Goal: Task Accomplishment & Management: Use online tool/utility

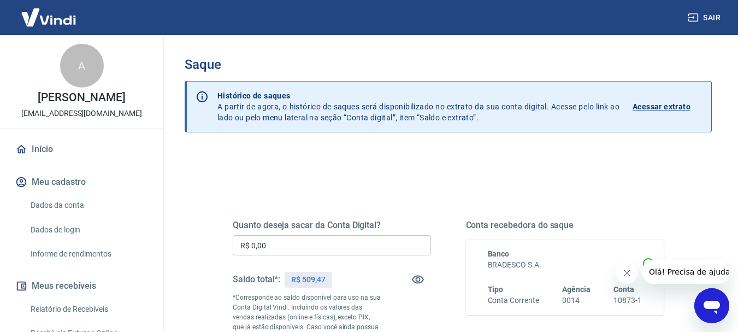
click at [372, 237] on input "R$ 0,00" at bounding box center [332, 245] width 198 height 20
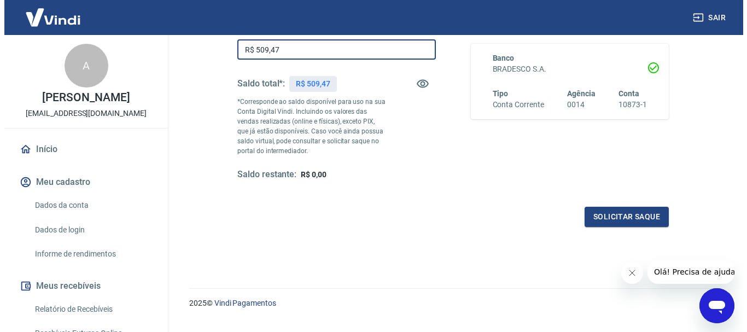
scroll to position [219, 0]
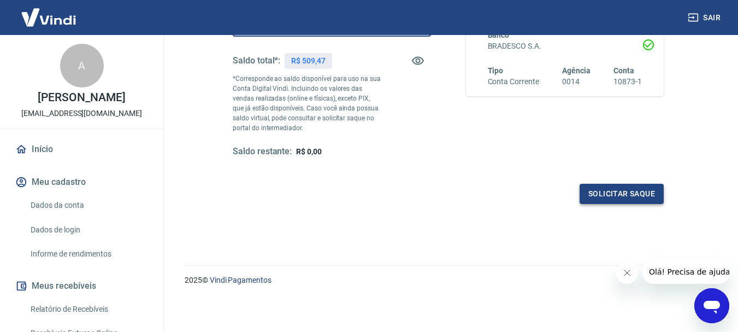
type input "R$ 509,47"
click at [656, 193] on button "Solicitar saque" at bounding box center [622, 194] width 84 height 20
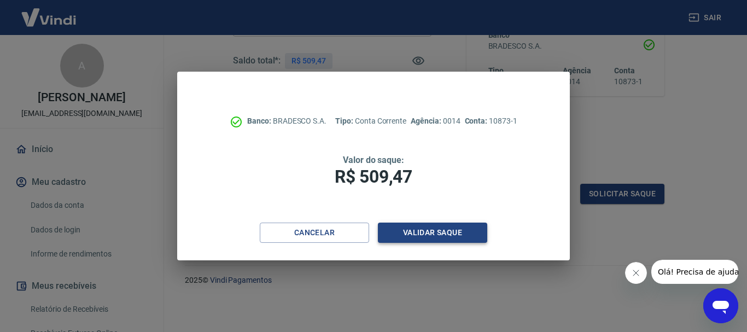
click at [417, 232] on button "Validar saque" at bounding box center [432, 232] width 109 height 20
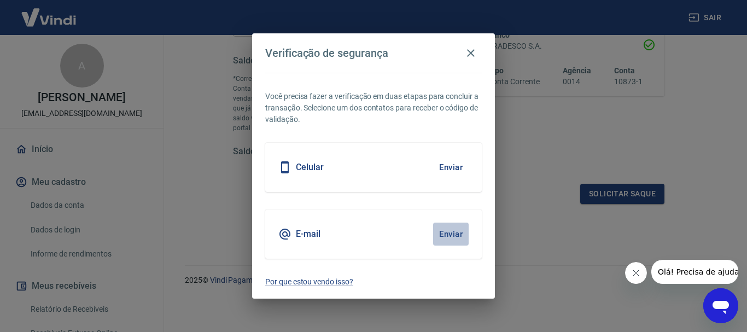
click at [457, 233] on button "Enviar" at bounding box center [451, 233] width 36 height 23
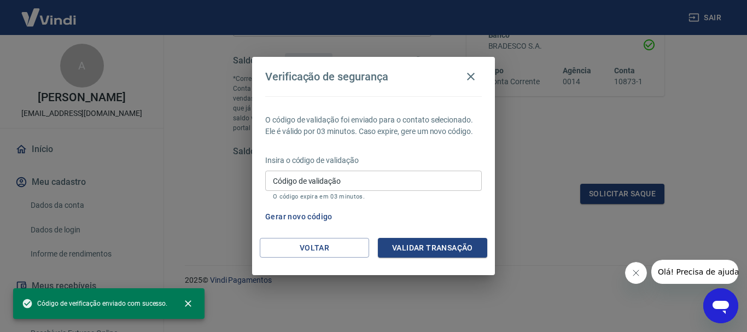
click at [382, 183] on input "Código de validação" at bounding box center [373, 181] width 216 height 20
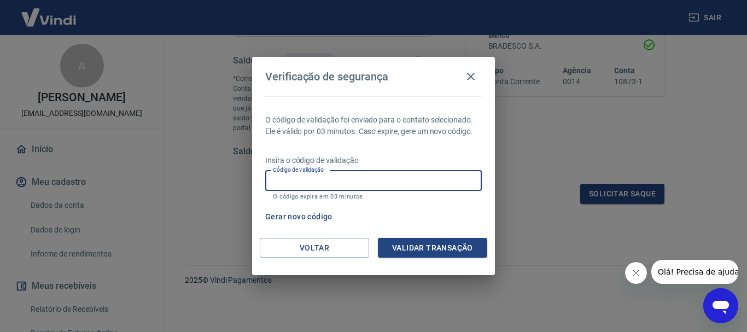
paste input "883713"
type input "883713"
click at [407, 250] on button "Validar transação" at bounding box center [432, 248] width 109 height 20
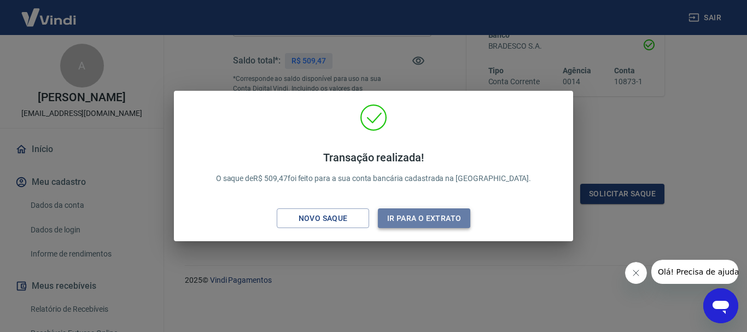
click at [433, 223] on button "Ir para o extrato" at bounding box center [424, 218] width 92 height 20
